Goal: Task Accomplishment & Management: Manage account settings

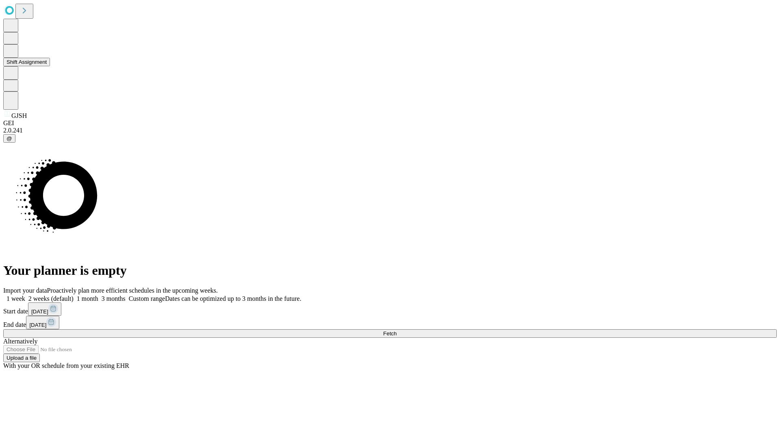
click at [50, 66] on button "Shift Assignment" at bounding box center [26, 62] width 47 height 9
